Goal: Information Seeking & Learning: Understand process/instructions

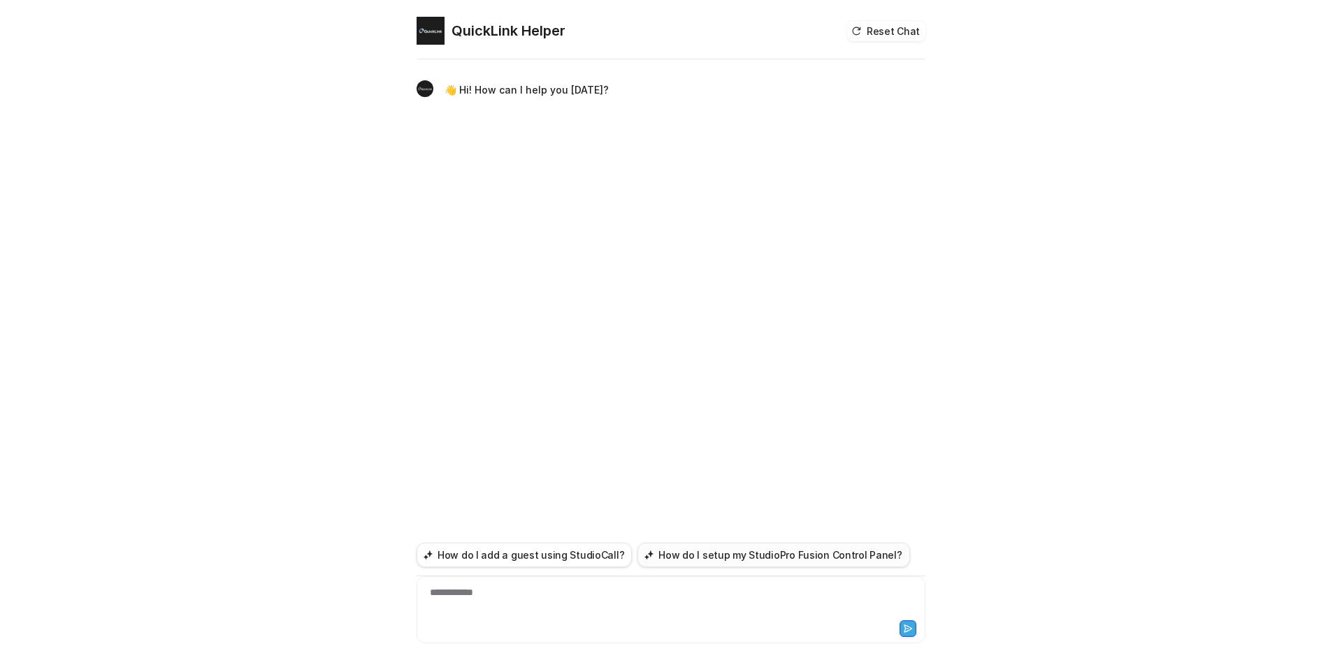
click at [694, 552] on button "How do I setup my StudioPro Fusion Control Panel?" at bounding box center [773, 555] width 272 height 24
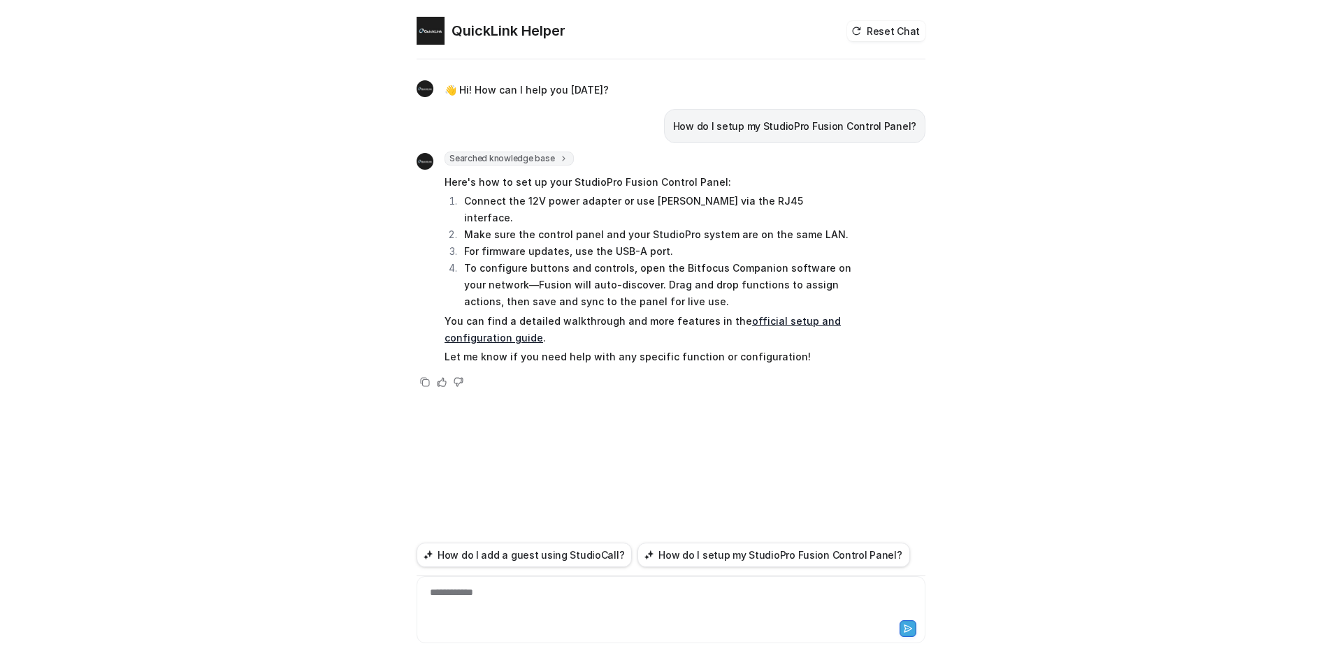
click at [755, 315] on link "official setup and configuration guide" at bounding box center [642, 329] width 396 height 29
click at [491, 592] on div at bounding box center [671, 602] width 502 height 32
click at [467, 595] on div "**********" at bounding box center [671, 602] width 502 height 32
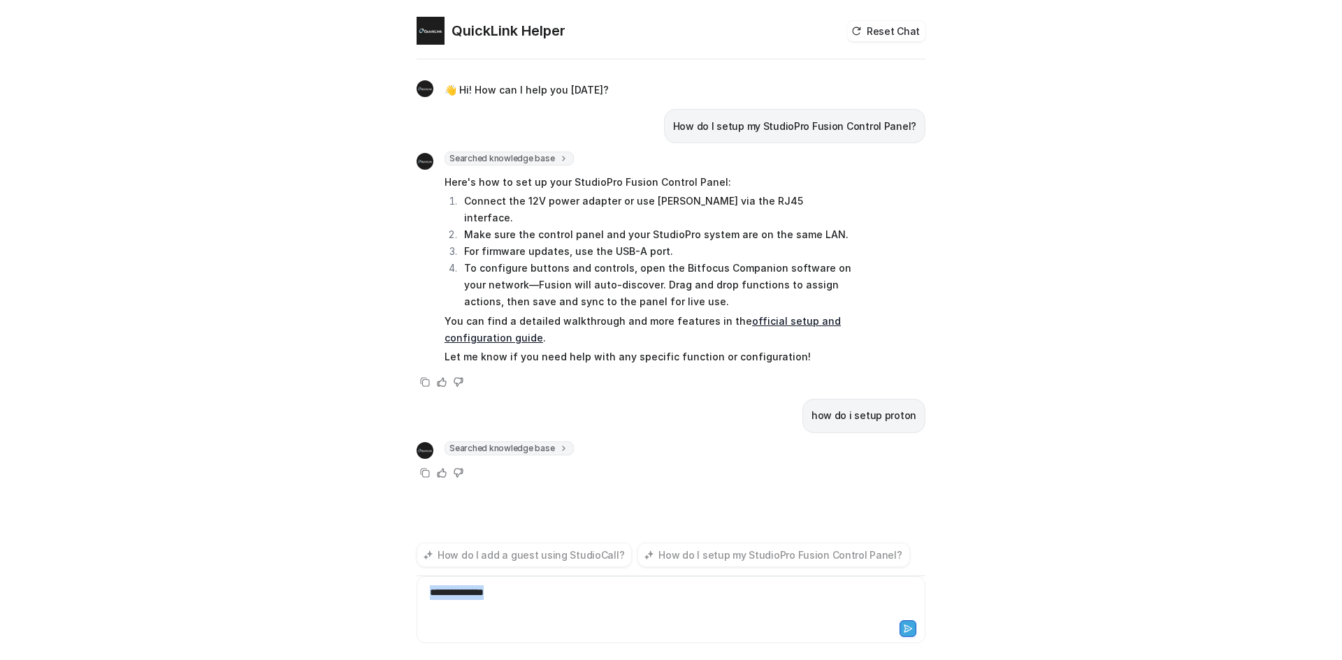
drag, startPoint x: 510, startPoint y: 598, endPoint x: 313, endPoint y: 611, distance: 197.5
click at [313, 611] on div "QuickLink Helper Reset Chat 👋 Hi! How can I help you [DATE]? How do I setup my …" at bounding box center [671, 330] width 1342 height 660
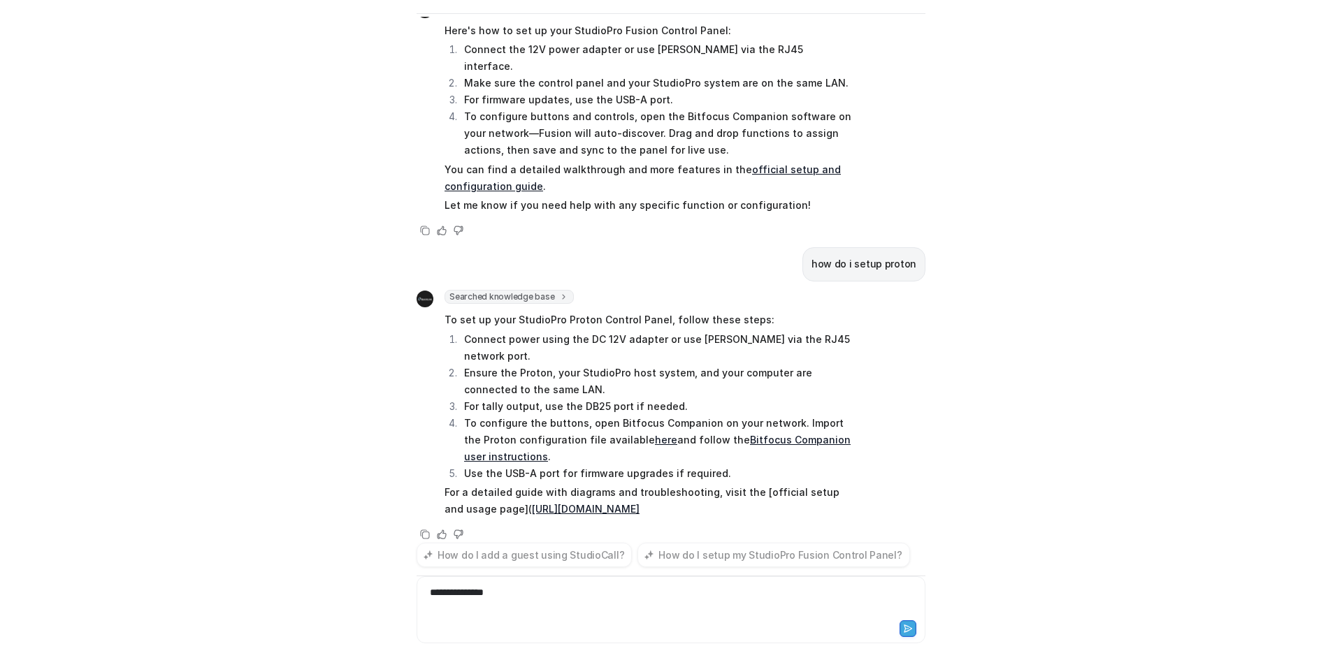
scroll to position [108, 0]
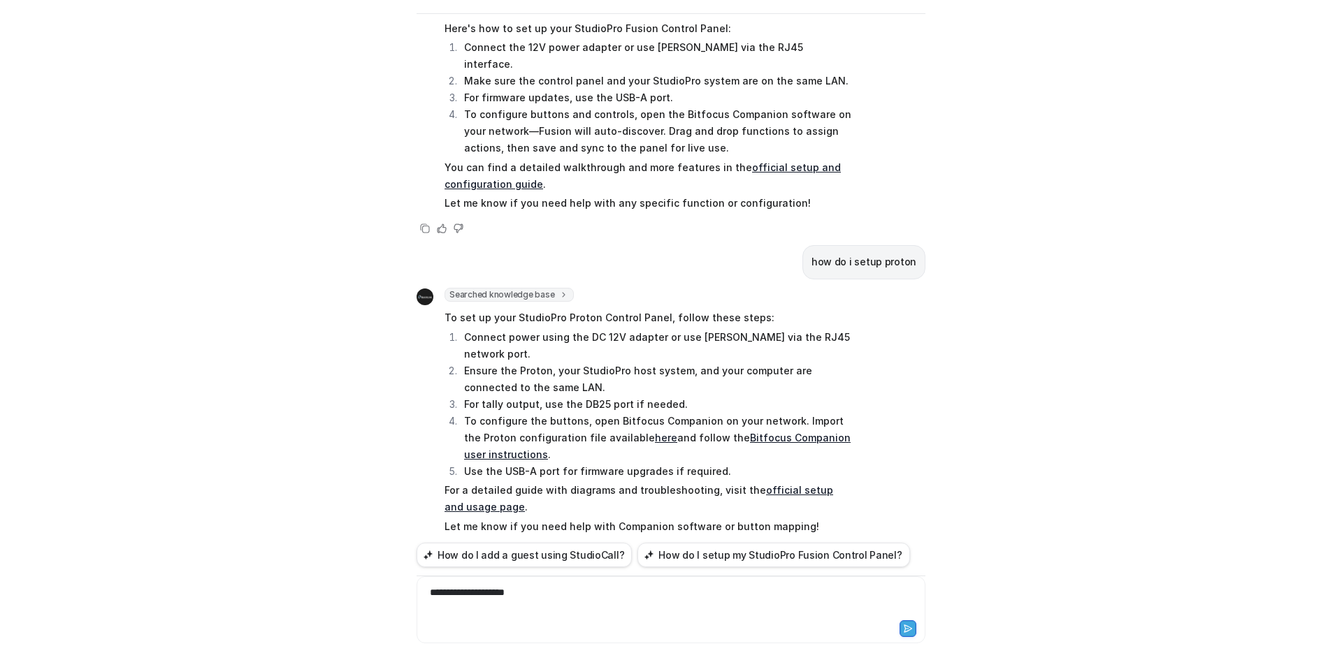
click at [451, 484] on link "official setup and usage page" at bounding box center [638, 498] width 389 height 29
click at [972, 491] on div "QuickLink Helper Reset Chat 👋 Hi! How can I help you [DATE]? How do I setup my …" at bounding box center [671, 330] width 1342 height 660
